Goal: Find specific page/section: Find specific page/section

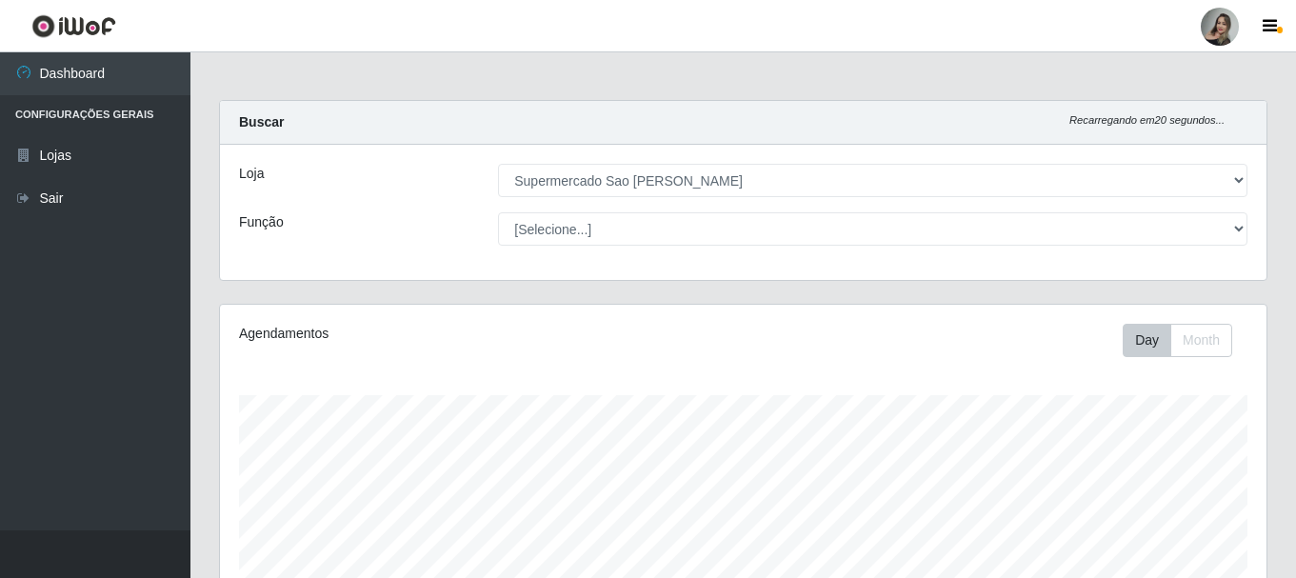
select select "383"
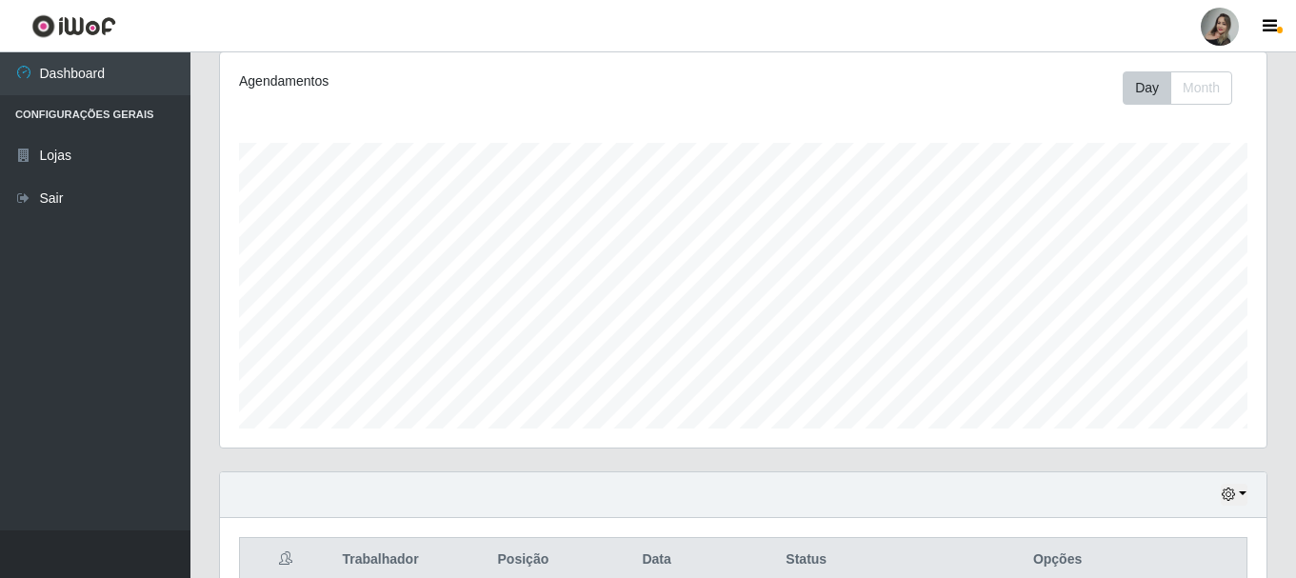
scroll to position [395, 1047]
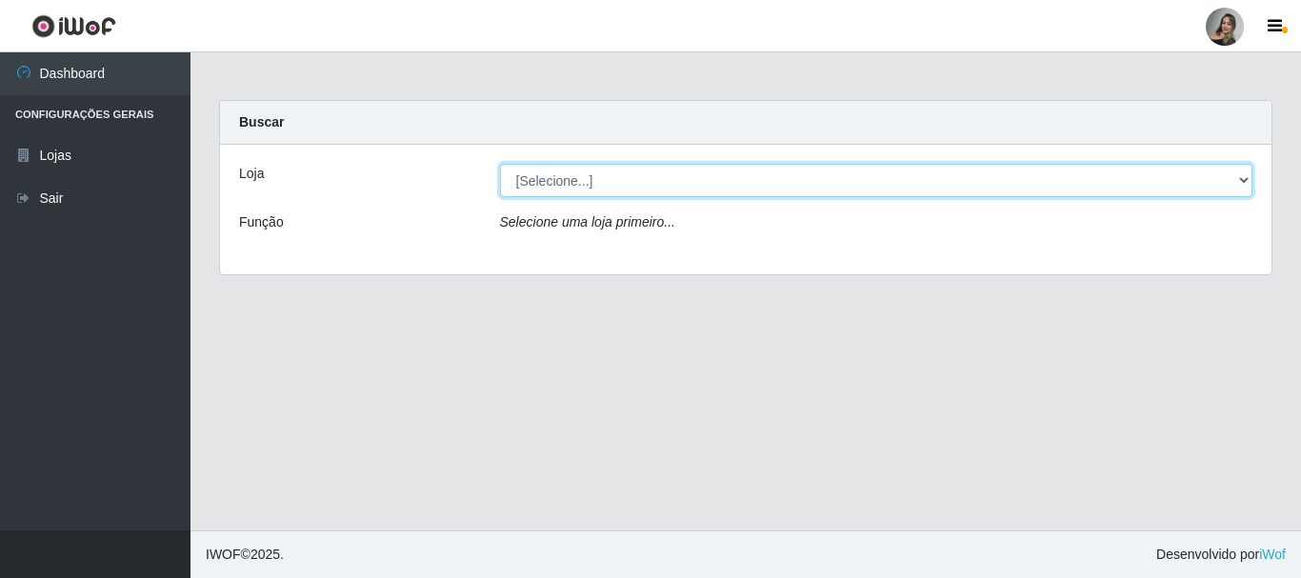
click at [620, 178] on select "[Selecione...] Supermercado Sao Francisco - Amarante" at bounding box center [876, 180] width 753 height 33
select select "383"
click at [500, 164] on select "[Selecione...] Supermercado Sao Francisco - Amarante" at bounding box center [876, 180] width 753 height 33
